Goal: Task Accomplishment & Management: Use online tool/utility

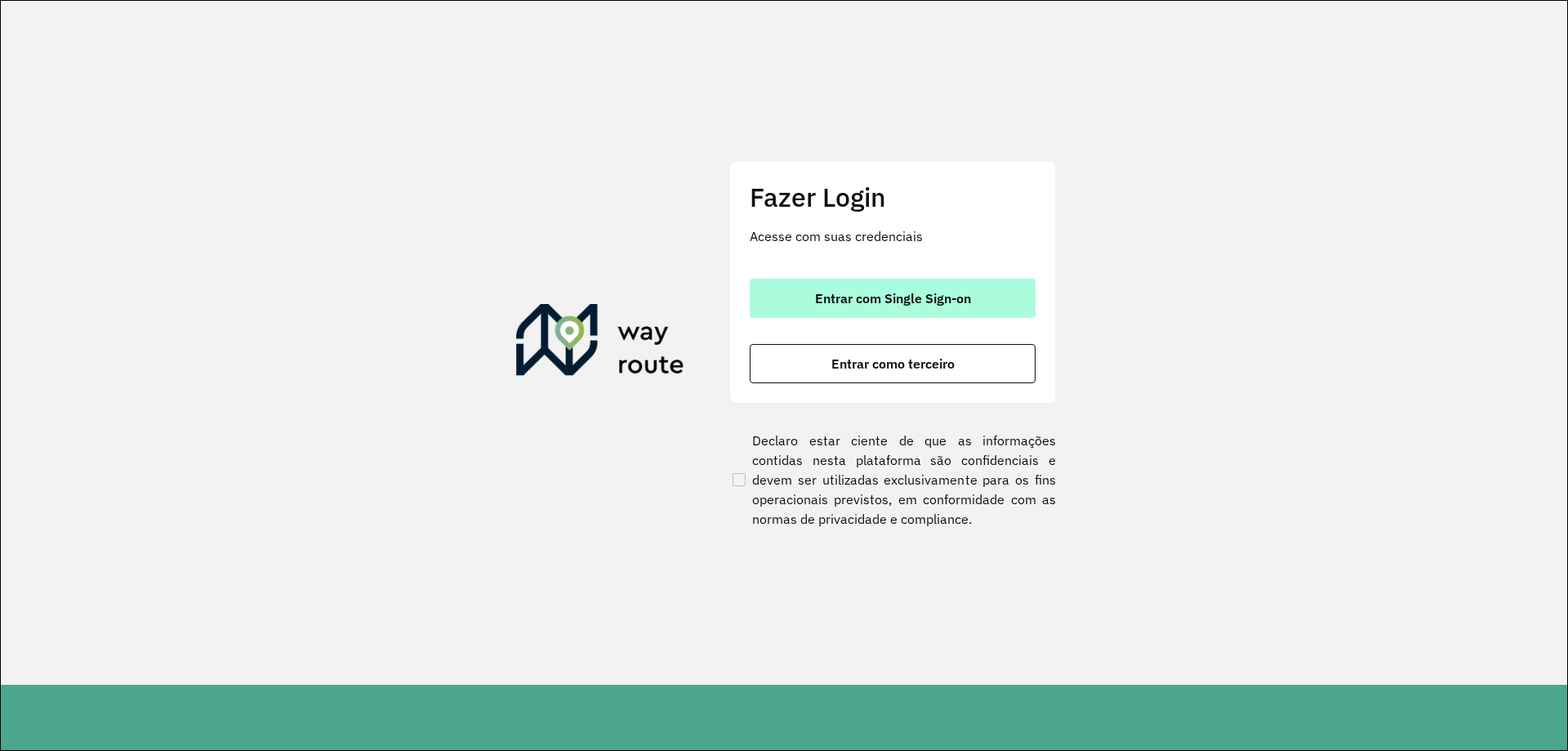
click at [859, 303] on span "Entrar com Single Sign-on" at bounding box center [893, 298] width 156 height 13
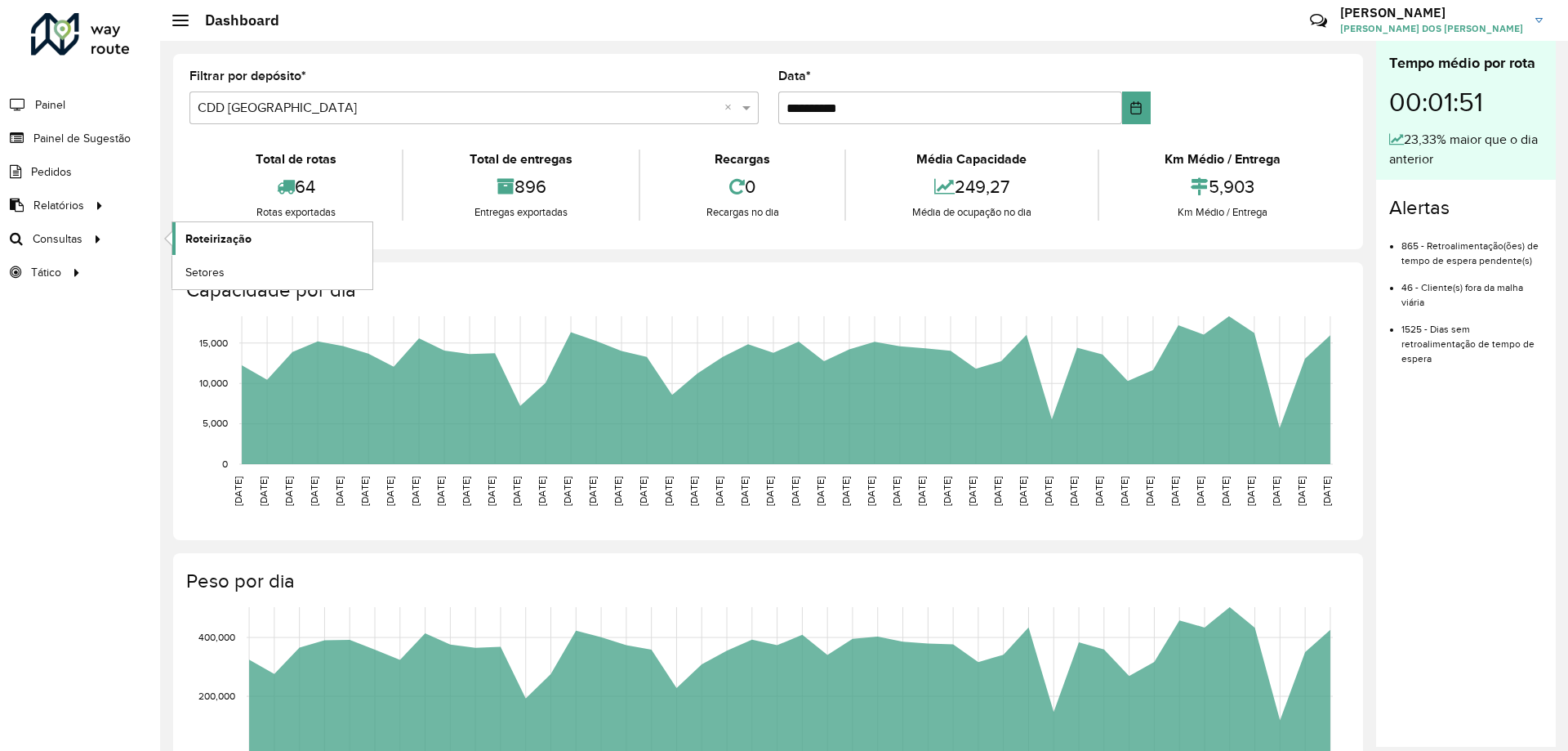
click at [202, 239] on span "Roteirização" at bounding box center [219, 239] width 67 height 18
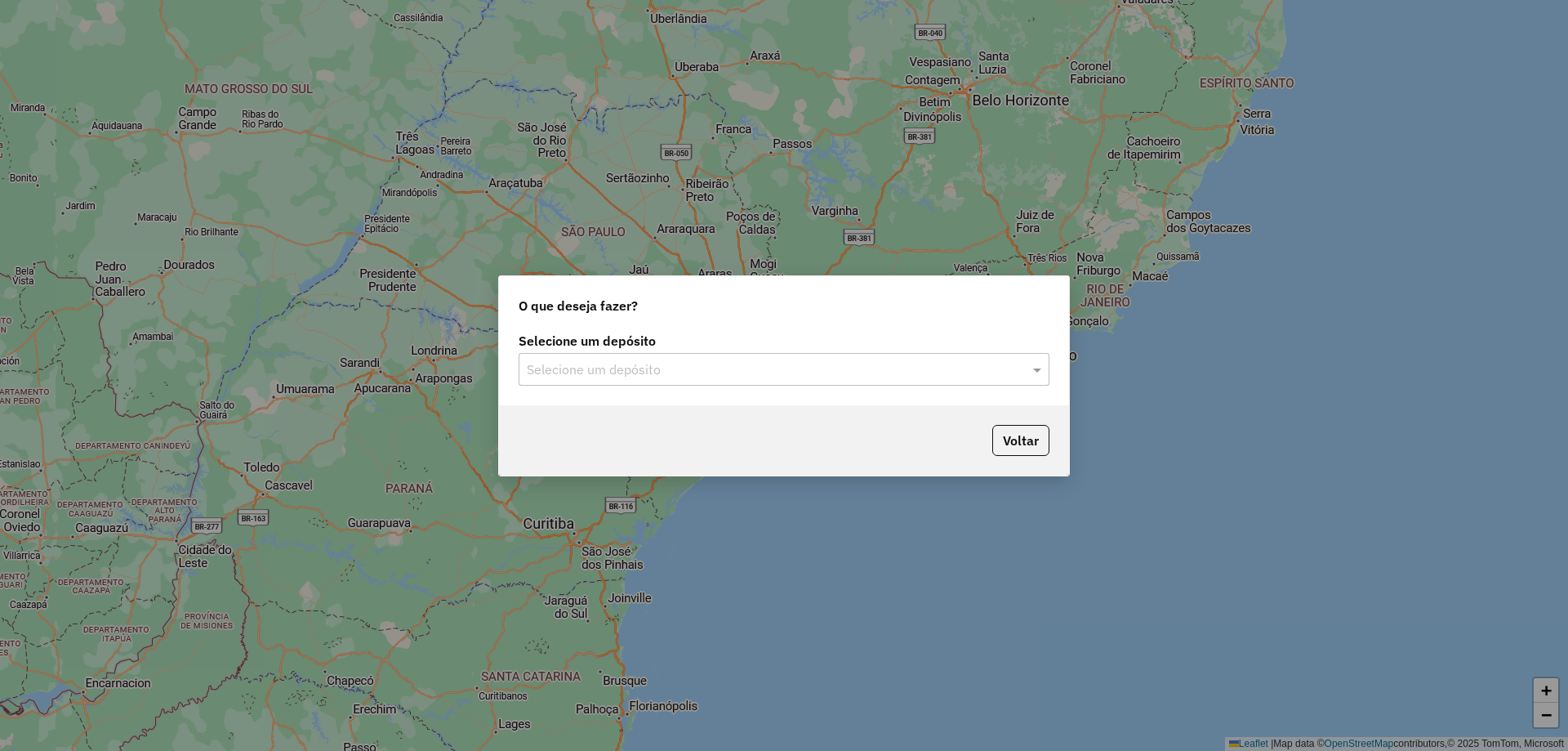
click at [692, 342] on label "Selecione um depósito" at bounding box center [784, 341] width 531 height 19
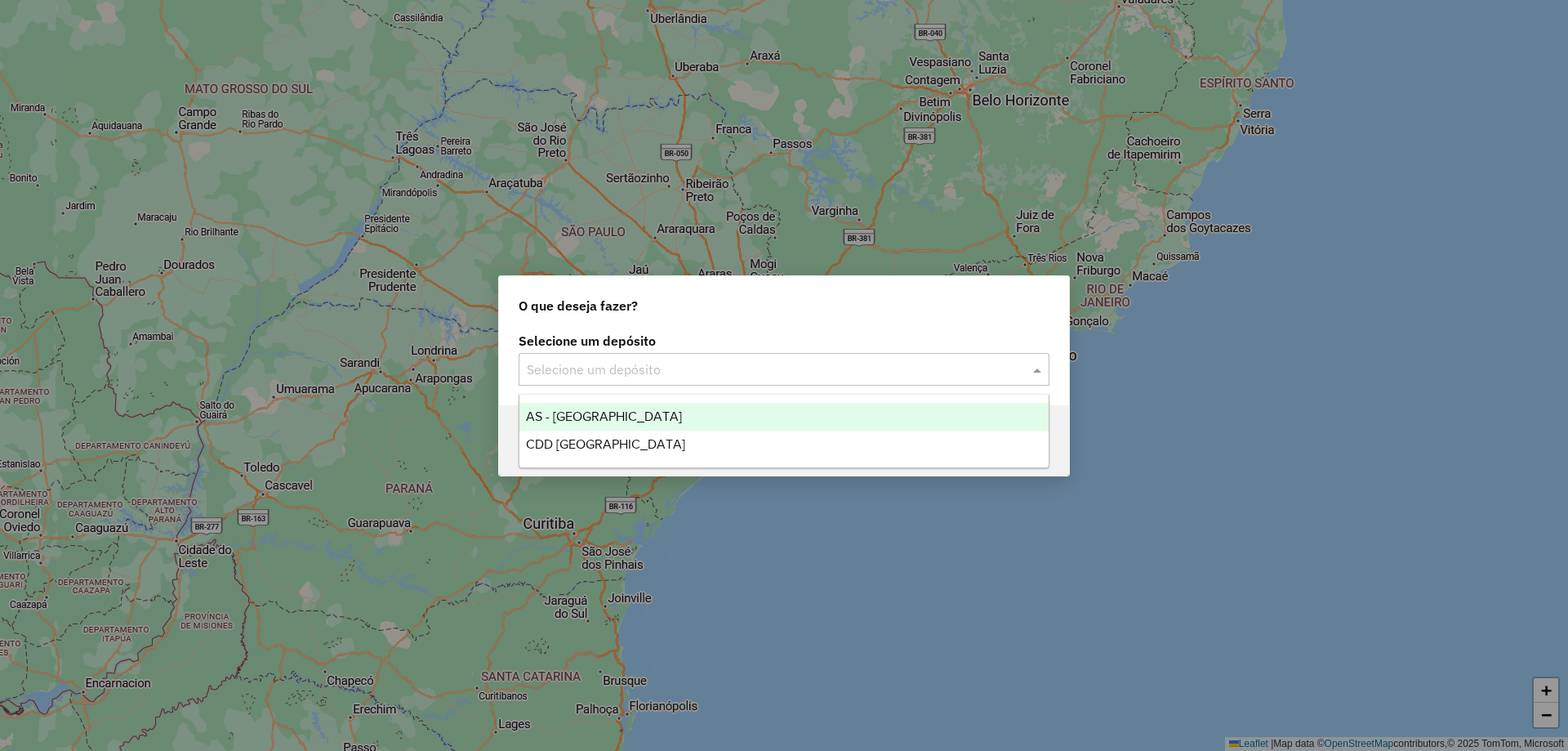
click at [703, 361] on input "text" at bounding box center [767, 370] width 482 height 19
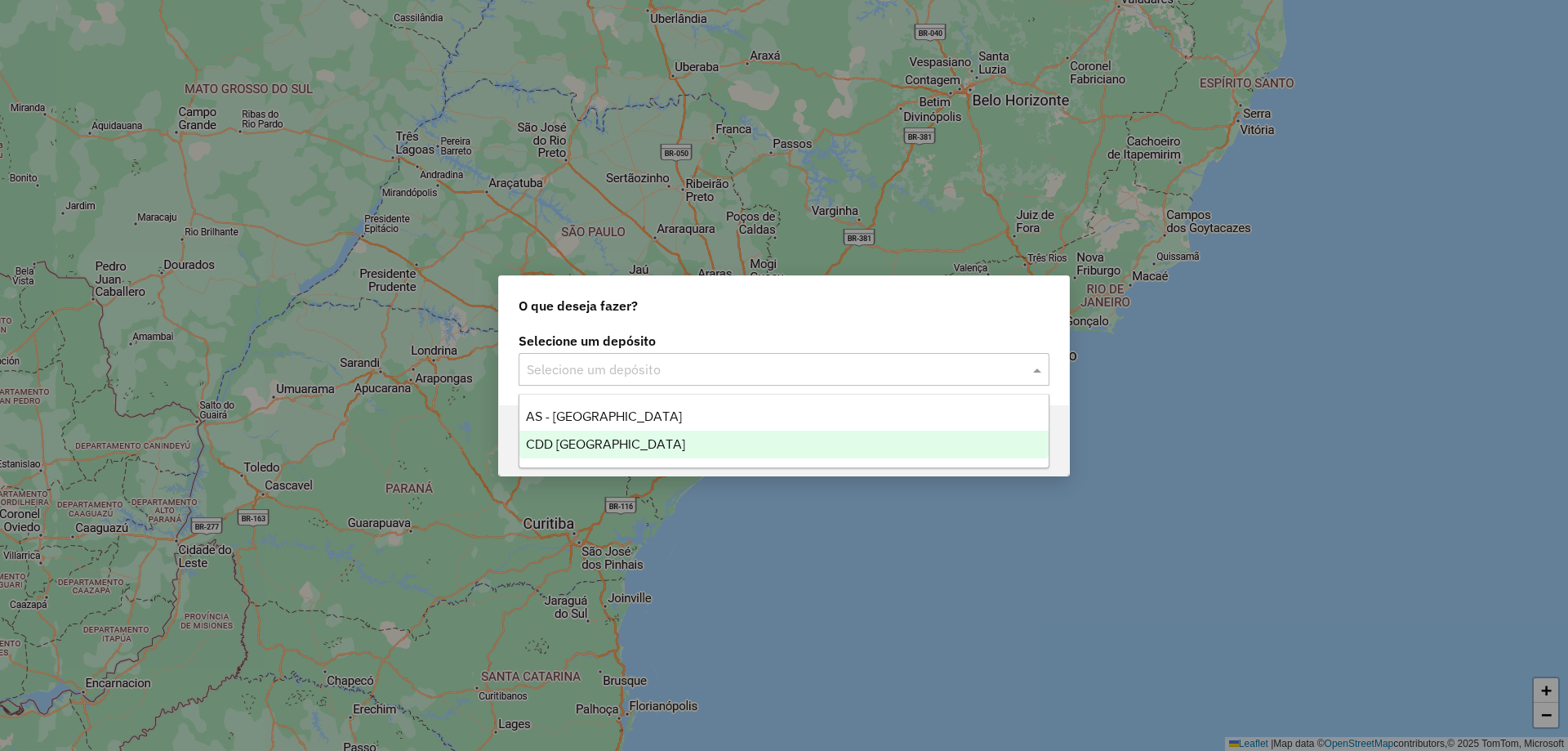
click at [638, 435] on div "CDD [GEOGRAPHIC_DATA]" at bounding box center [784, 444] width 529 height 28
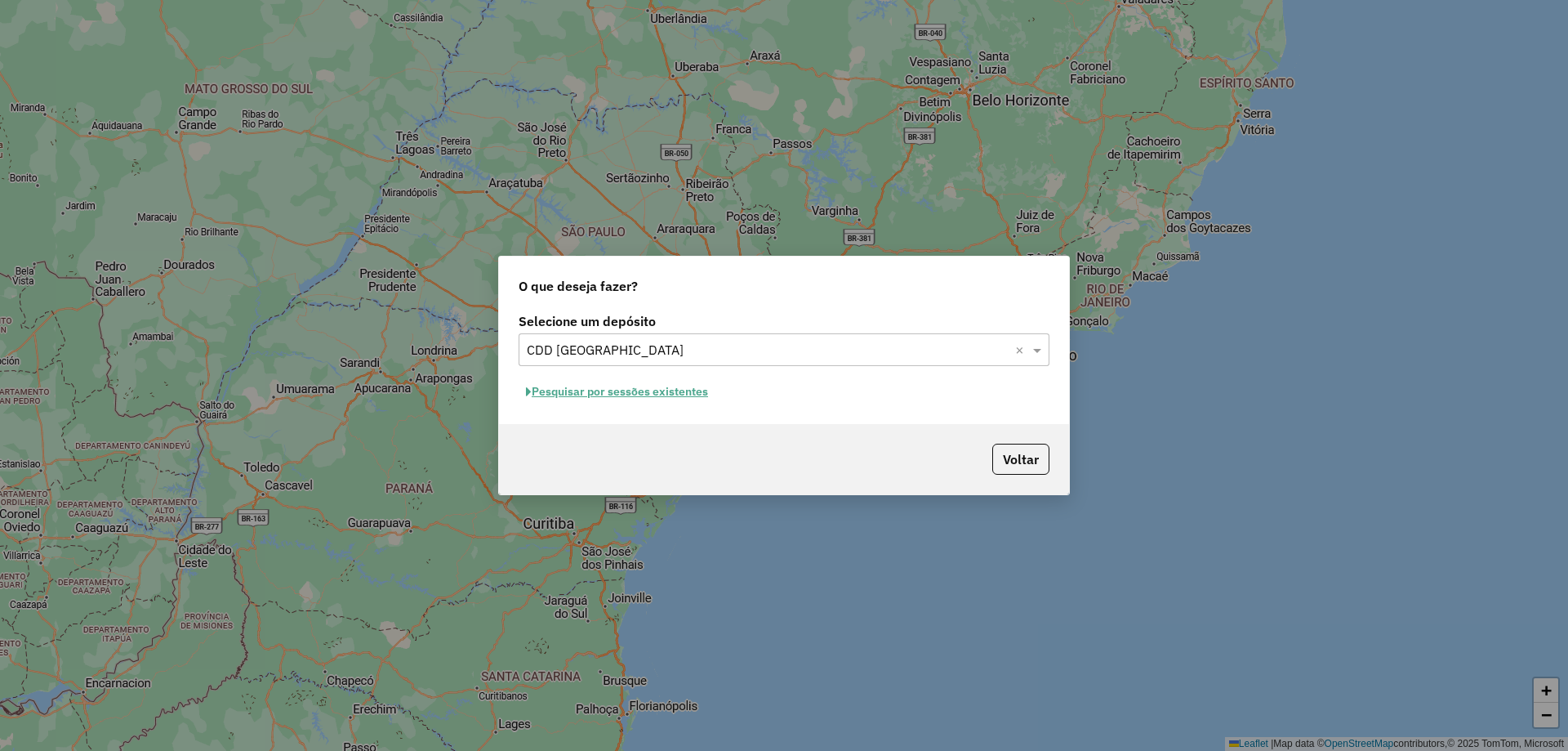
click at [646, 393] on button "Pesquisar por sessões existentes" at bounding box center [617, 392] width 197 height 25
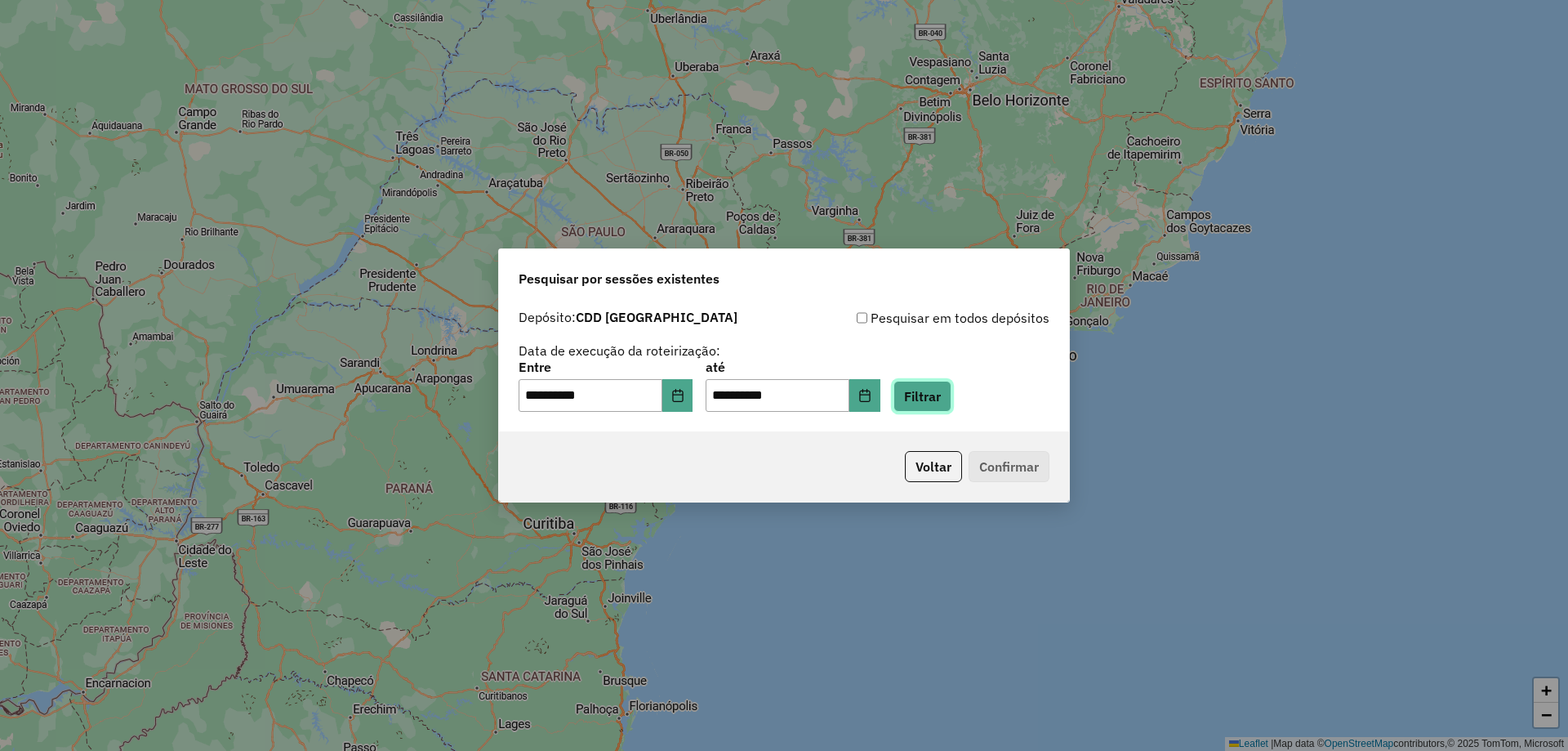
click at [951, 400] on button "Filtrar" at bounding box center [922, 396] width 58 height 31
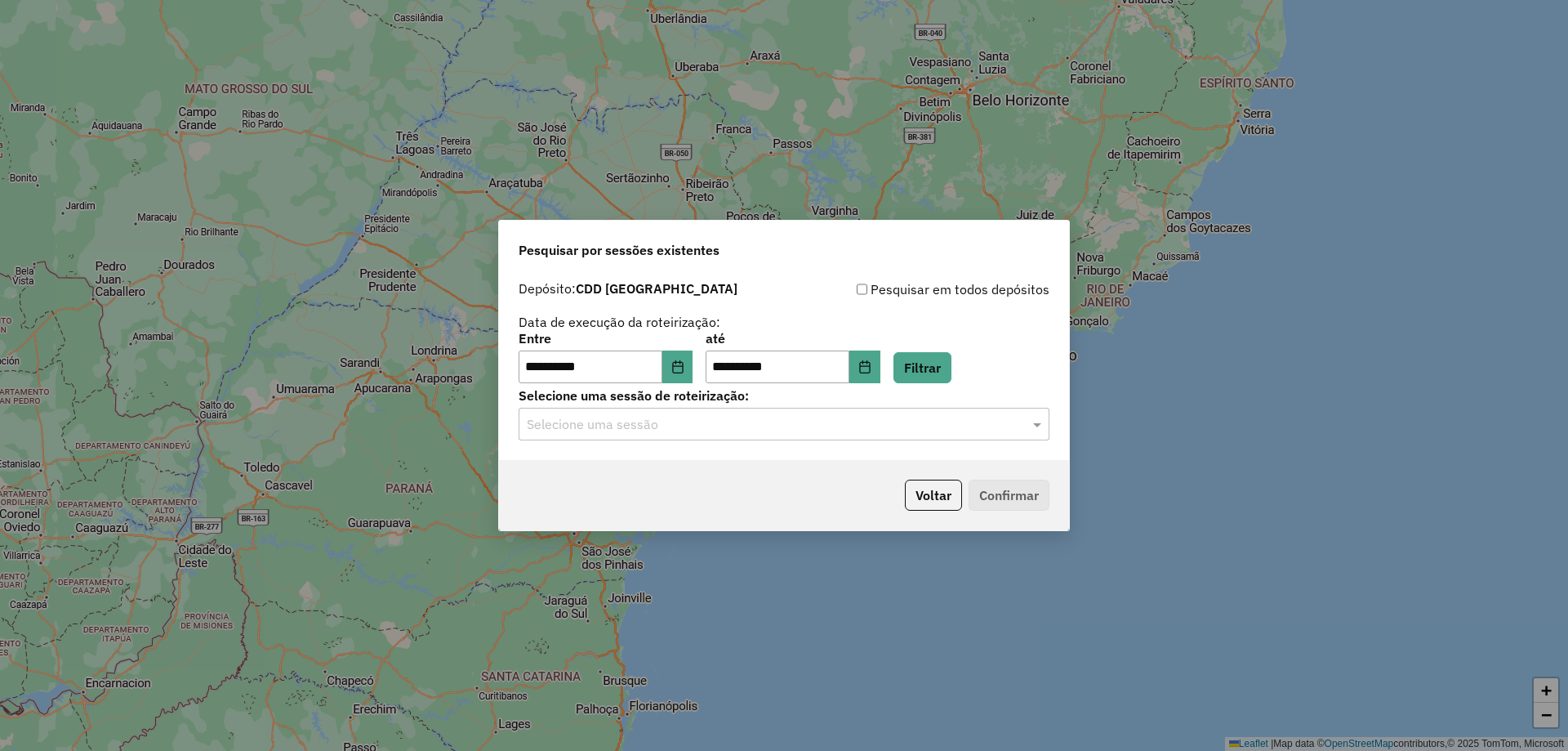
click at [731, 431] on input "text" at bounding box center [767, 425] width 482 height 19
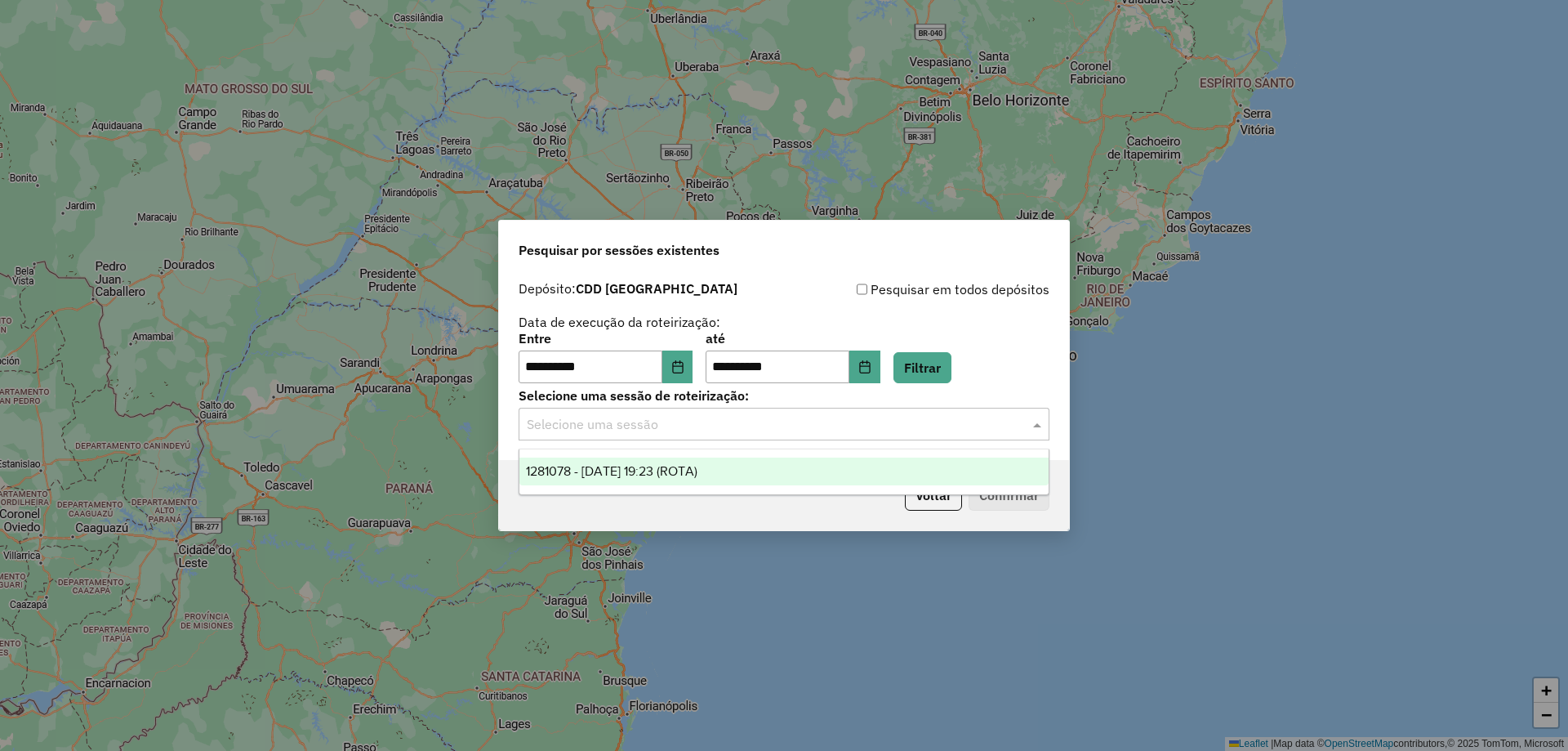
click at [625, 464] on span "1281078 - 23/09/2025 19:23 (ROTA)" at bounding box center [612, 471] width 172 height 14
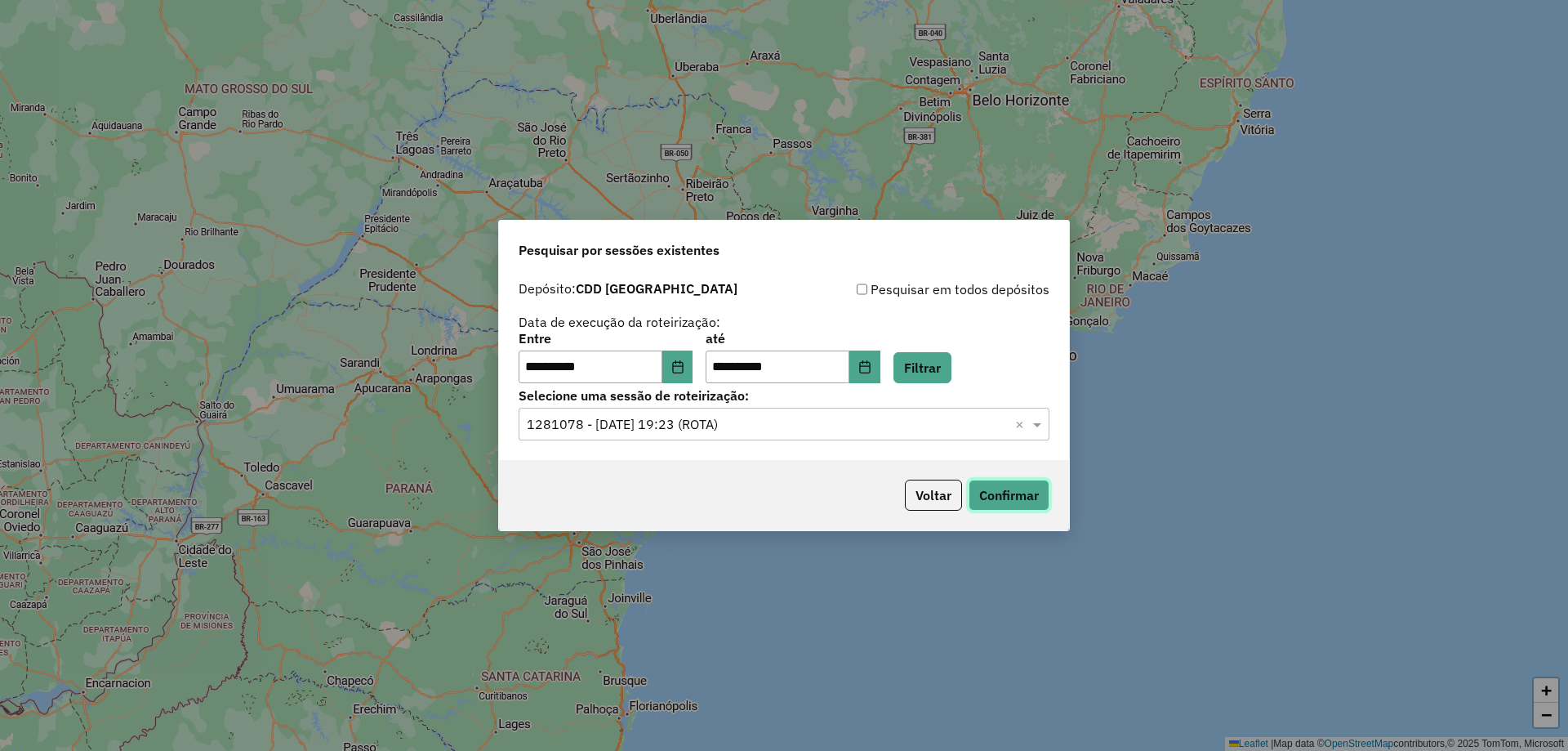
click at [994, 487] on button "Confirmar" at bounding box center [1009, 494] width 81 height 31
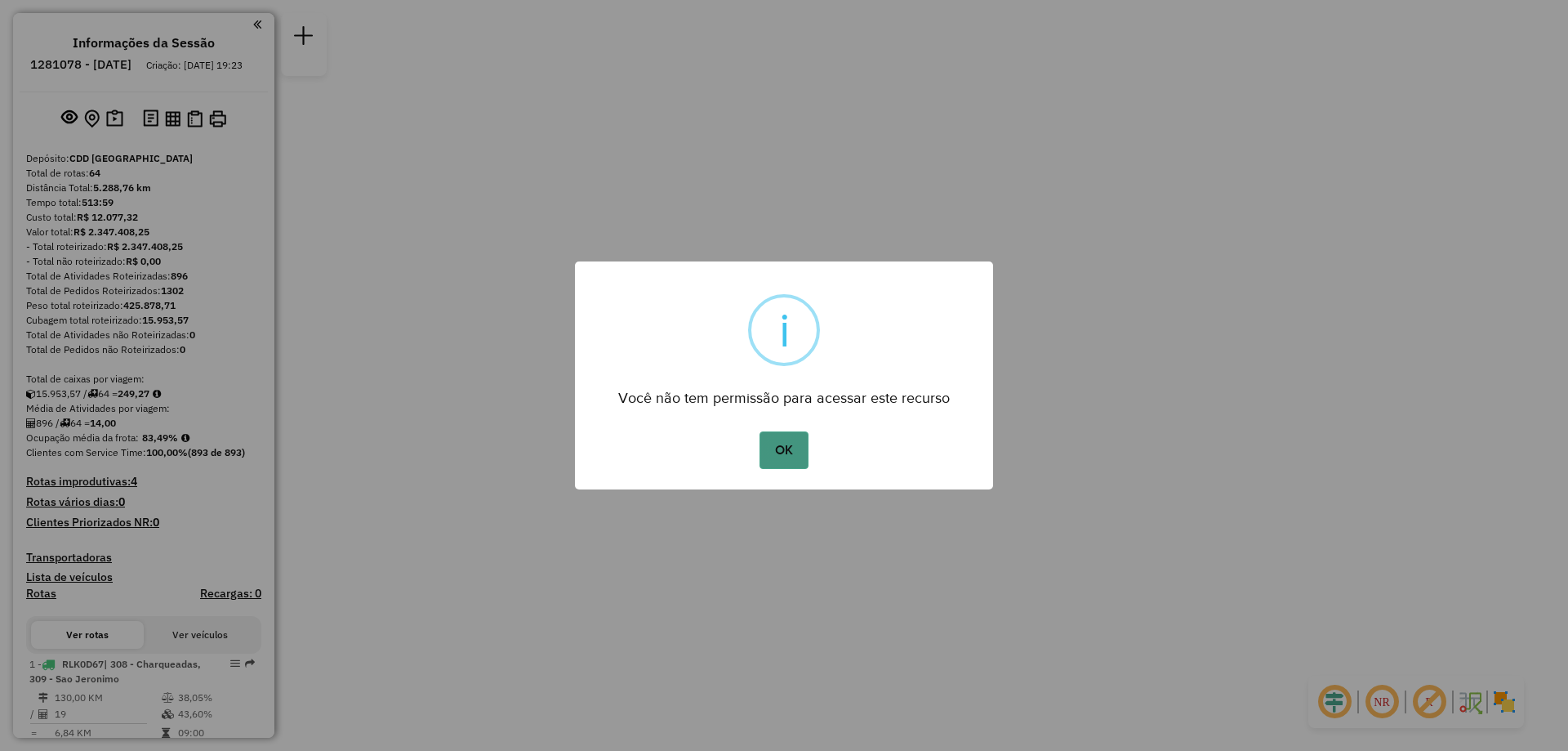
click at [798, 442] on button "OK" at bounding box center [783, 450] width 48 height 38
